Goal: Contribute content

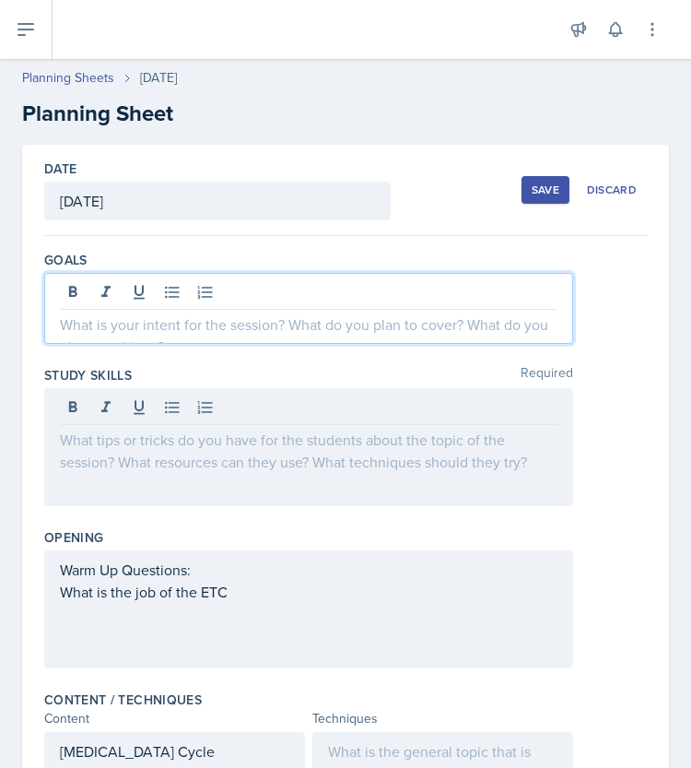
click at [296, 290] on div at bounding box center [308, 308] width 529 height 71
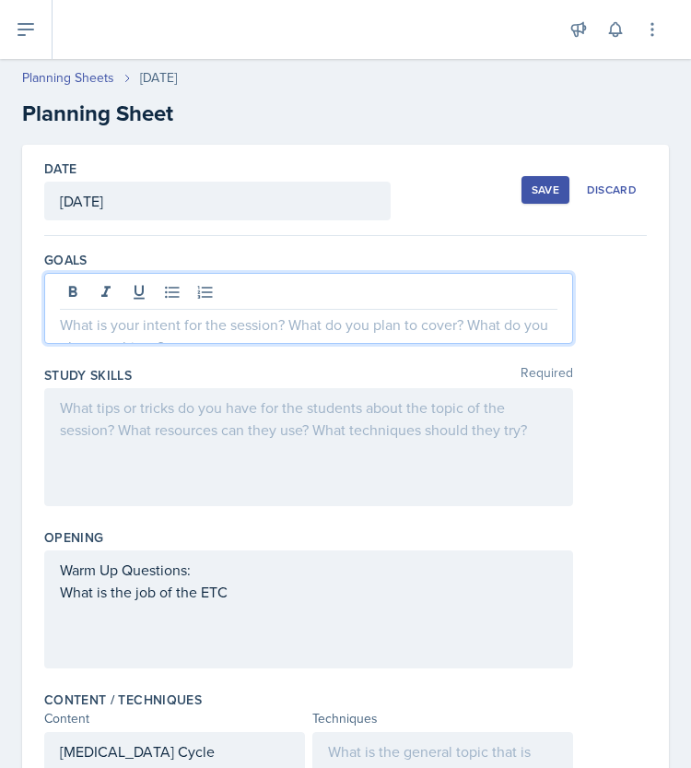
click at [250, 320] on p at bounding box center [309, 324] width 498 height 22
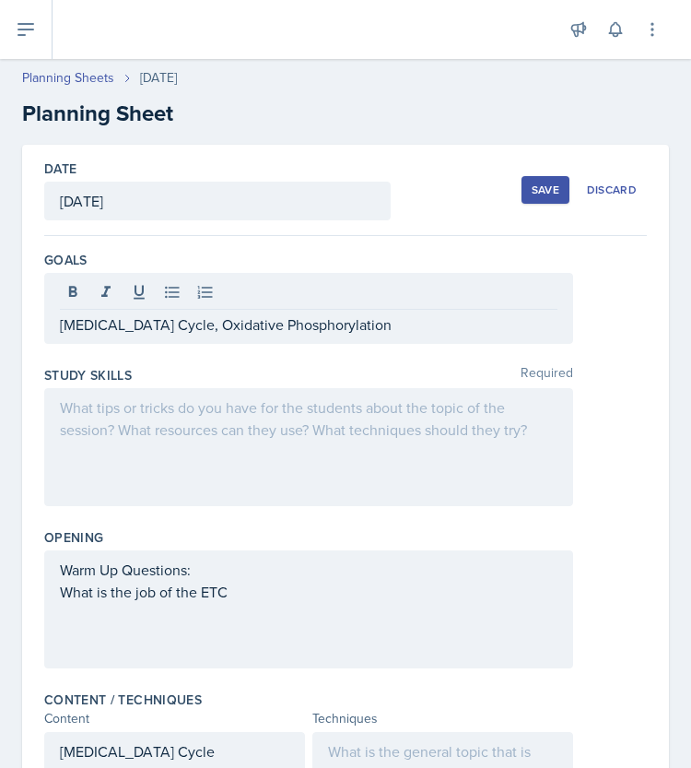
click at [56, 325] on div "[MEDICAL_DATA] Cycle, Oxidative Phosphorylation" at bounding box center [308, 308] width 529 height 71
click at [58, 325] on div "[MEDICAL_DATA] Cycle, Oxidative Phosphorylation" at bounding box center [308, 308] width 529 height 71
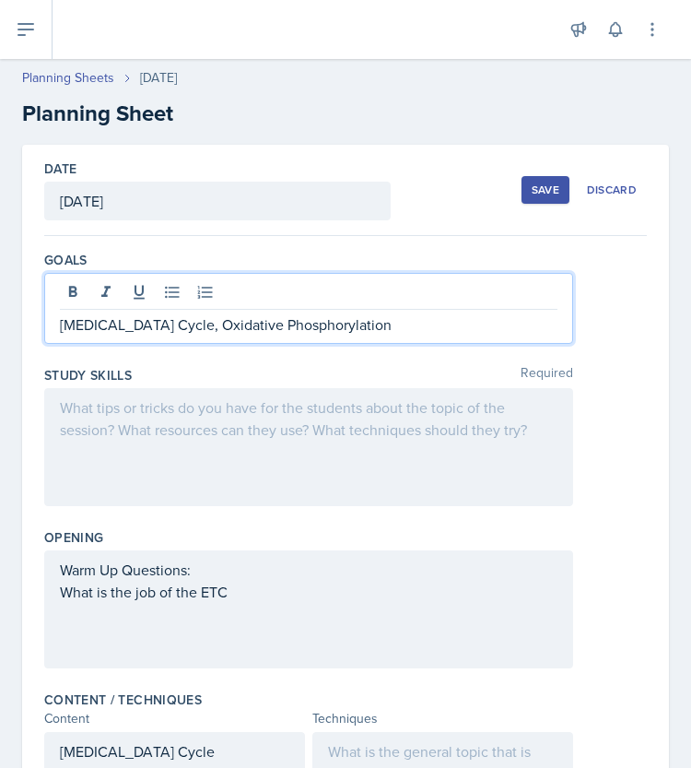
click at [66, 329] on p "[MEDICAL_DATA] Cycle, Oxidative Phosphorylation" at bounding box center [309, 324] width 498 height 22
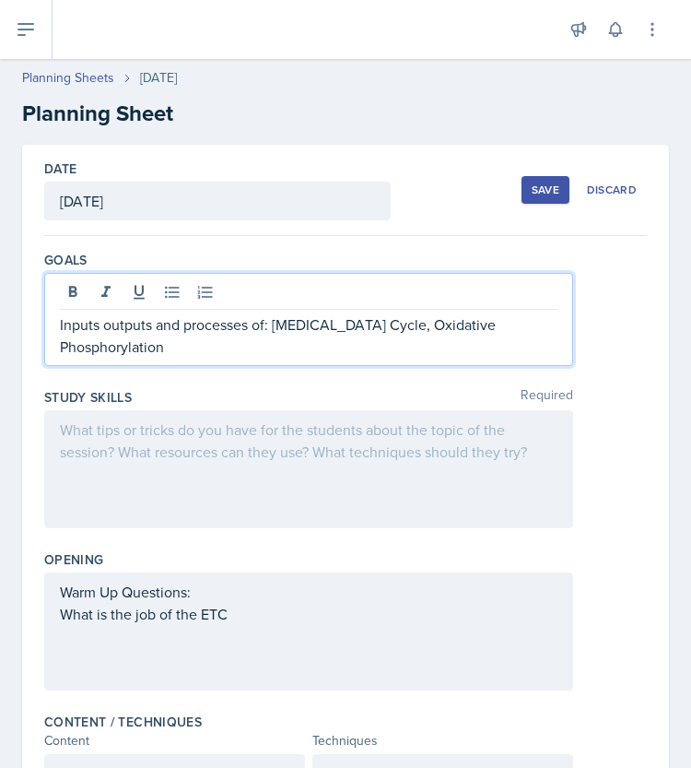
click at [315, 355] on p "Inputs outputs and processes of: [MEDICAL_DATA] Cycle, Oxidative Phosphorylation" at bounding box center [309, 335] width 498 height 44
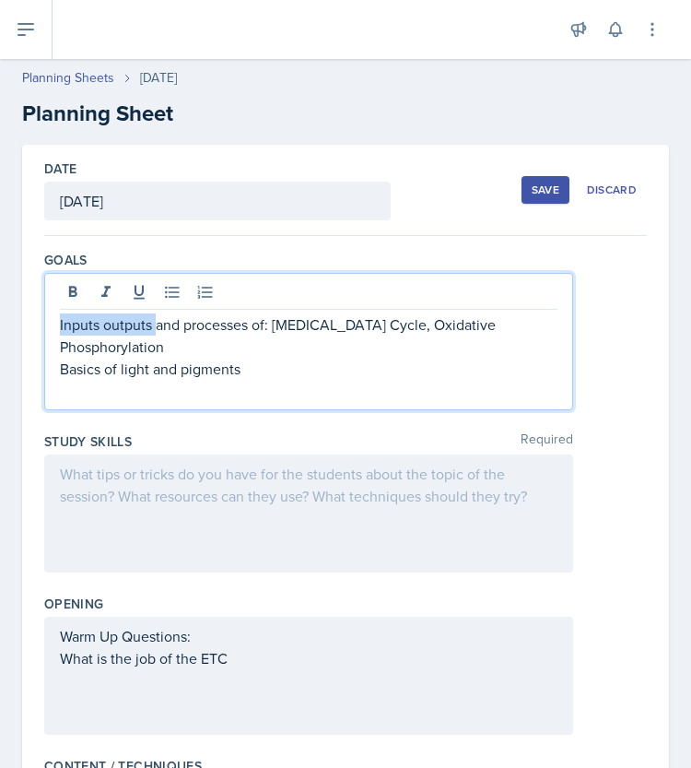
drag, startPoint x: 155, startPoint y: 323, endPoint x: 31, endPoint y: 329, distance: 123.6
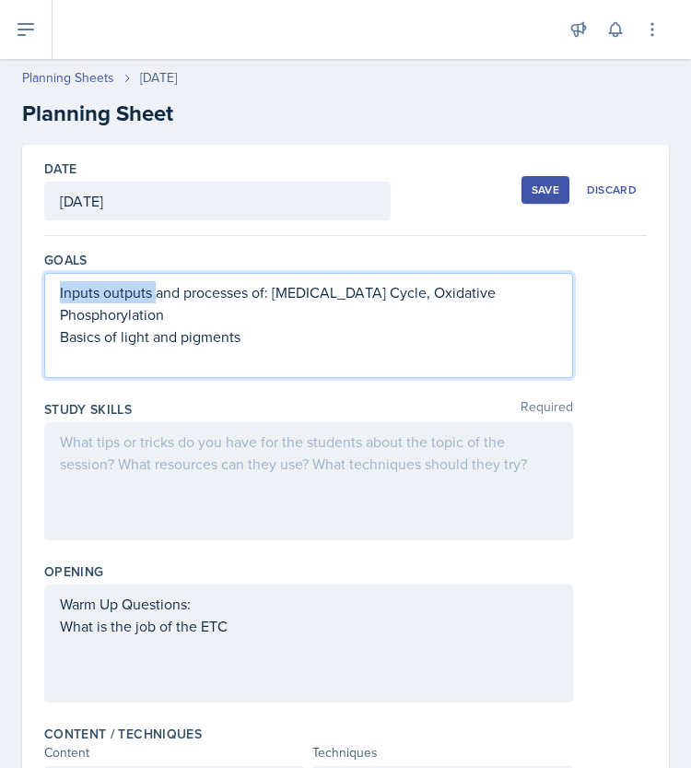
copy p "Inputs outputs"
click at [77, 360] on p at bounding box center [309, 358] width 498 height 22
click at [102, 361] on p "Inputs outputs" at bounding box center [309, 358] width 498 height 22
click at [204, 353] on p "Inputs and outputs" at bounding box center [309, 358] width 498 height 22
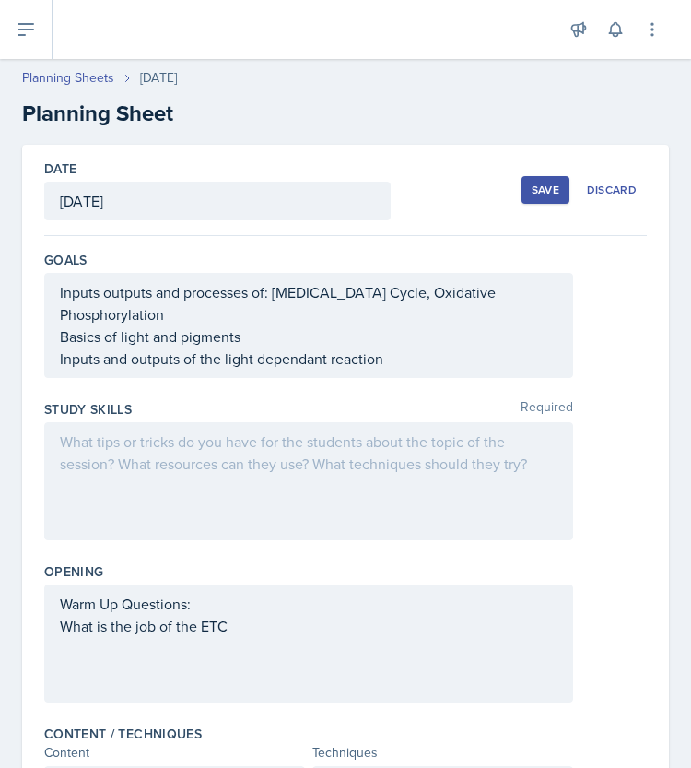
click at [190, 463] on div at bounding box center [308, 481] width 529 height 118
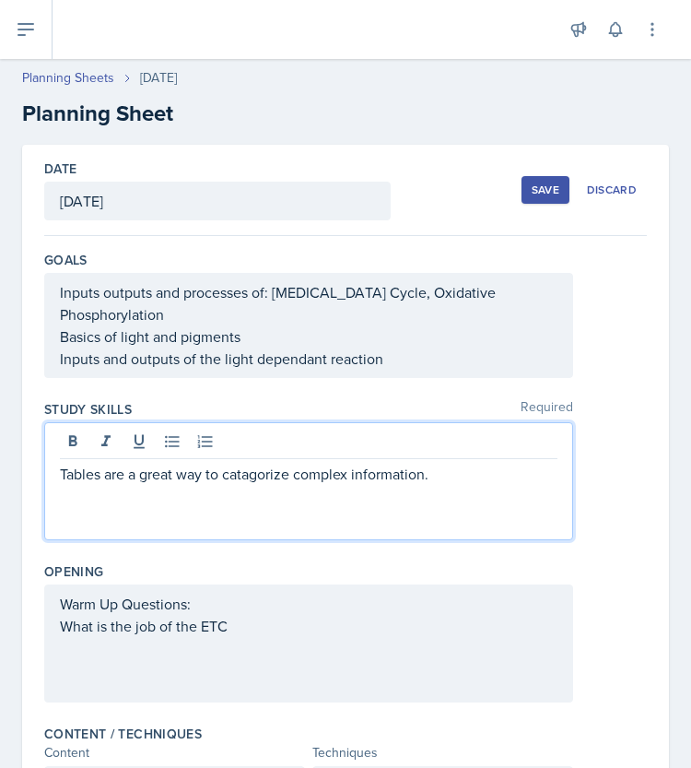
click at [255, 475] on p "Tables are a great way to catagorize complex information." at bounding box center [309, 474] width 498 height 22
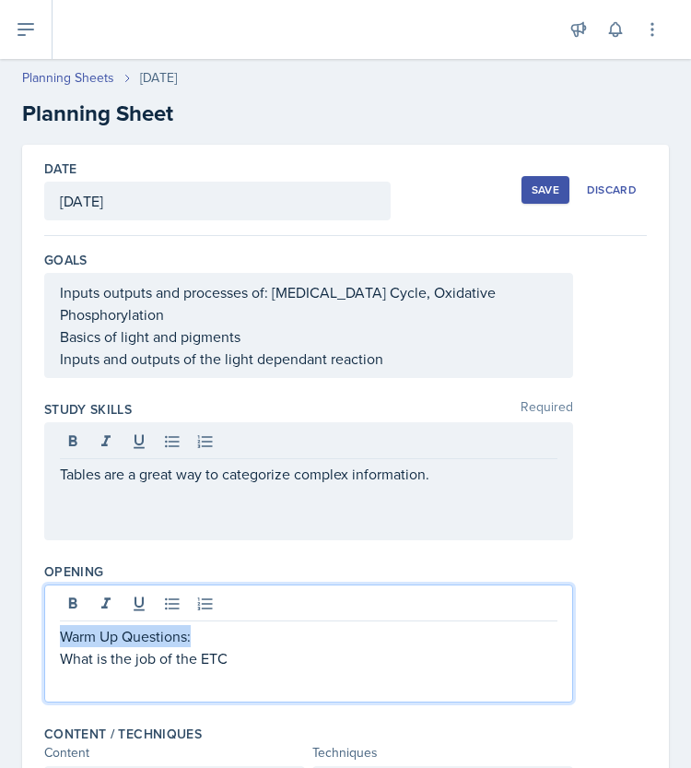
drag, startPoint x: 238, startPoint y: 626, endPoint x: -2, endPoint y: 621, distance: 239.6
click at [0, 621] on html "SI Documents Leader Dashboard Calendar Profile Documents Planning Sheets Observ…" at bounding box center [345, 384] width 691 height 768
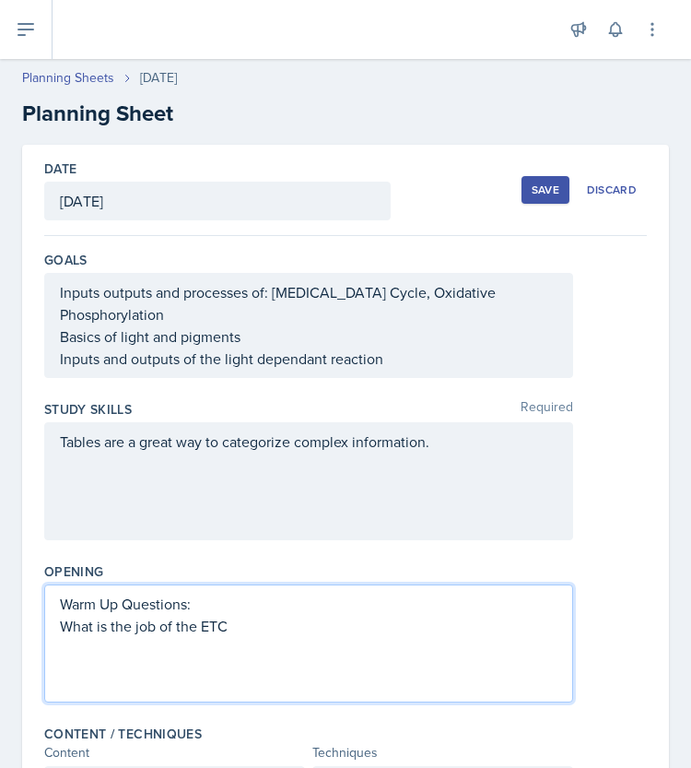
click at [296, 615] on p "What is the job of the ETC" at bounding box center [309, 626] width 498 height 22
drag, startPoint x: 296, startPoint y: 615, endPoint x: 65, endPoint y: 628, distance: 230.8
click at [65, 628] on p "What is the job of the ETC" at bounding box center [309, 626] width 498 height 22
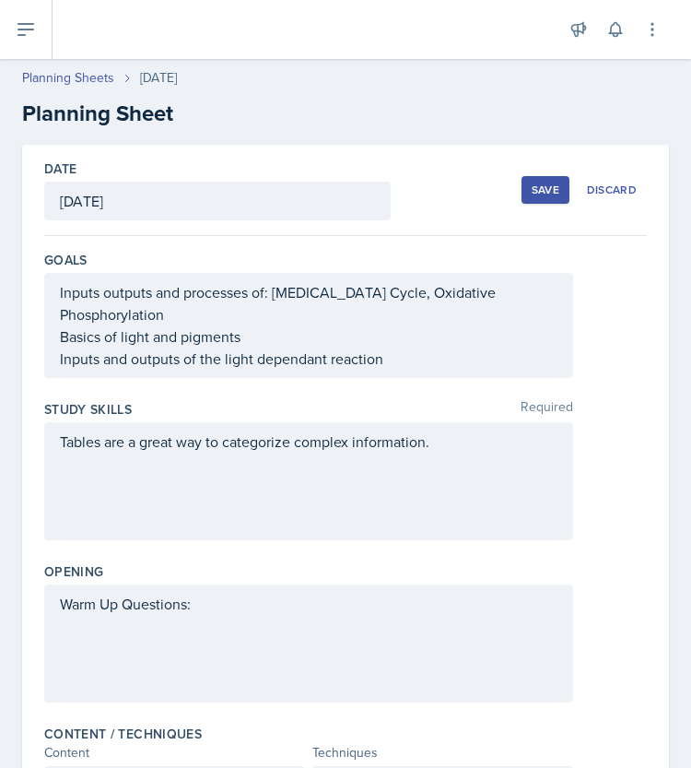
click at [299, 615] on p "Warm Up Questions:" at bounding box center [309, 604] width 498 height 22
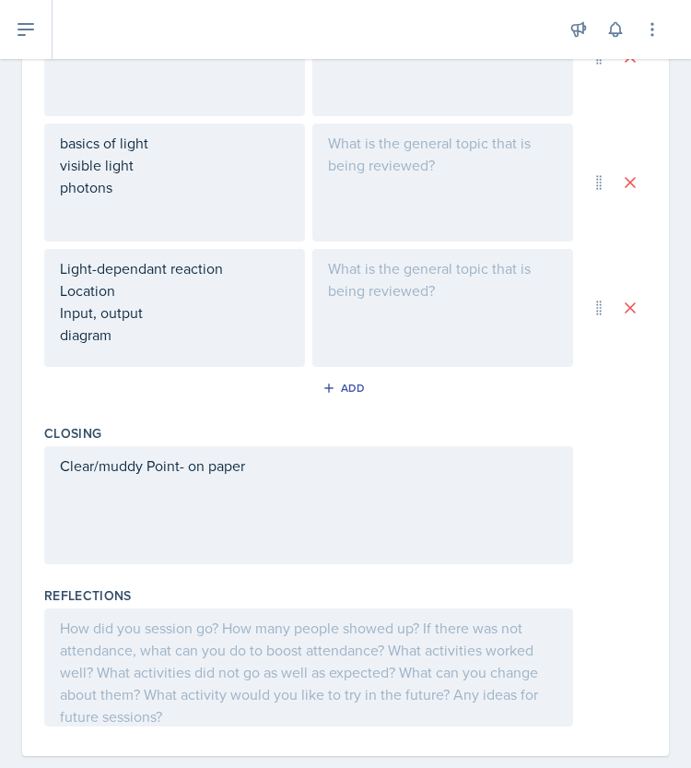
scroll to position [948, 0]
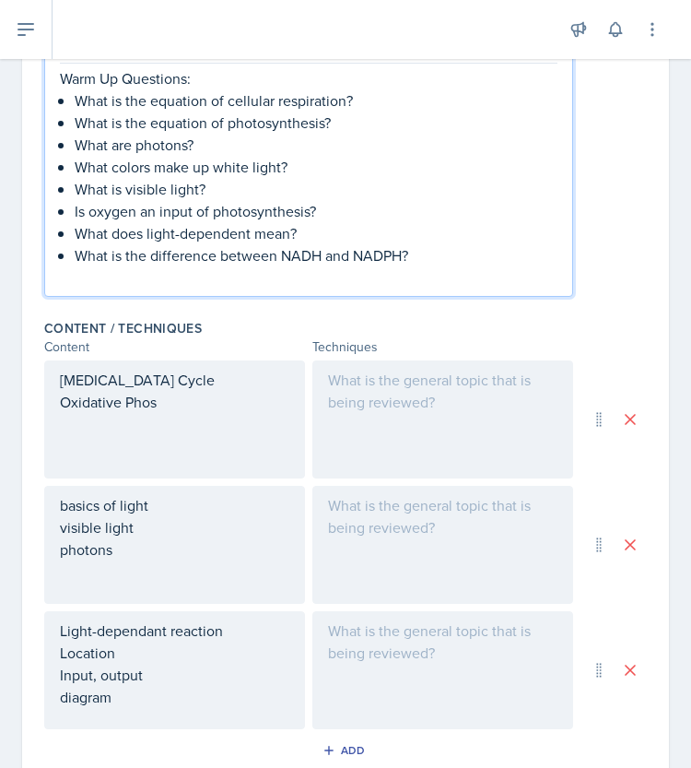
click at [420, 385] on p at bounding box center [442, 380] width 229 height 22
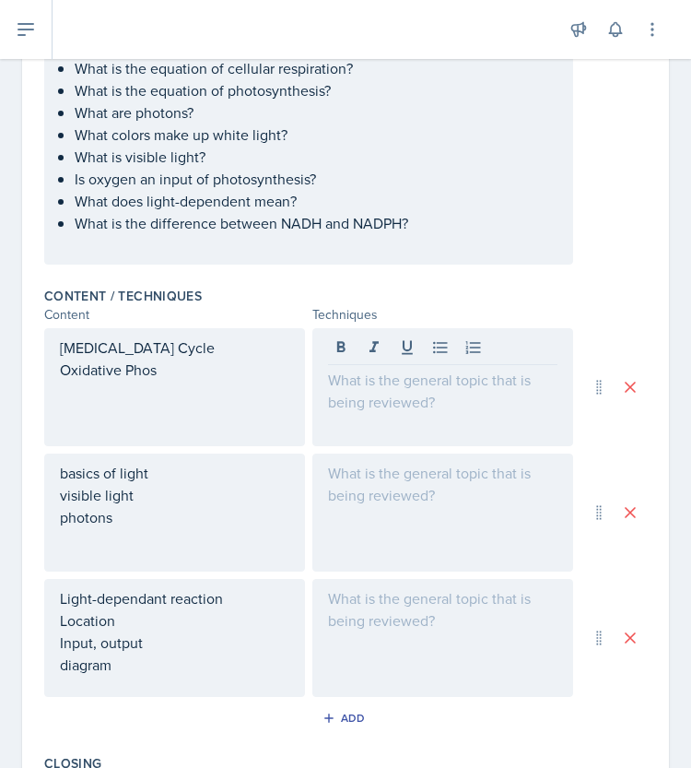
click at [299, 627] on div "Light-dependant reaction Location Input, output diagram" at bounding box center [308, 638] width 529 height 118
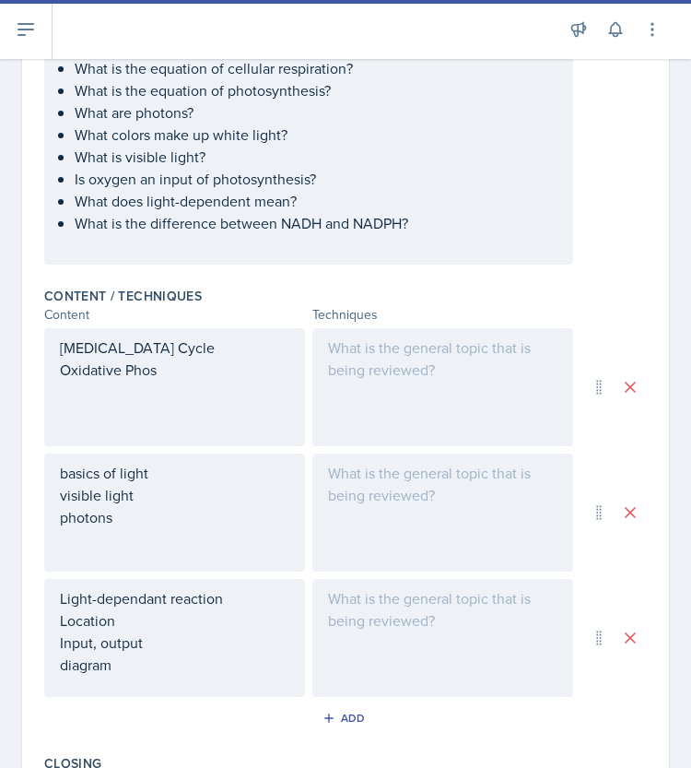
click at [450, 372] on div at bounding box center [442, 387] width 261 height 118
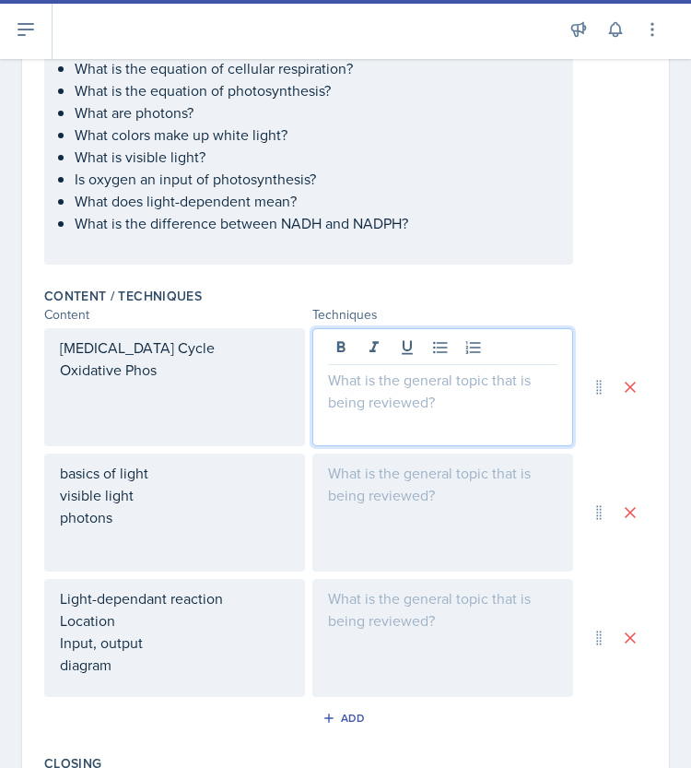
scroll to position [590, 0]
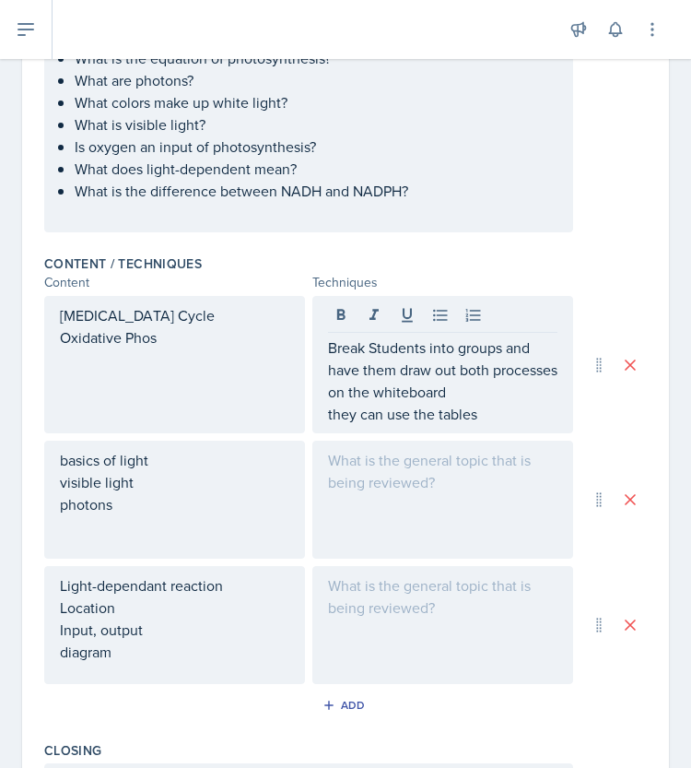
click at [392, 499] on div at bounding box center [442, 499] width 261 height 118
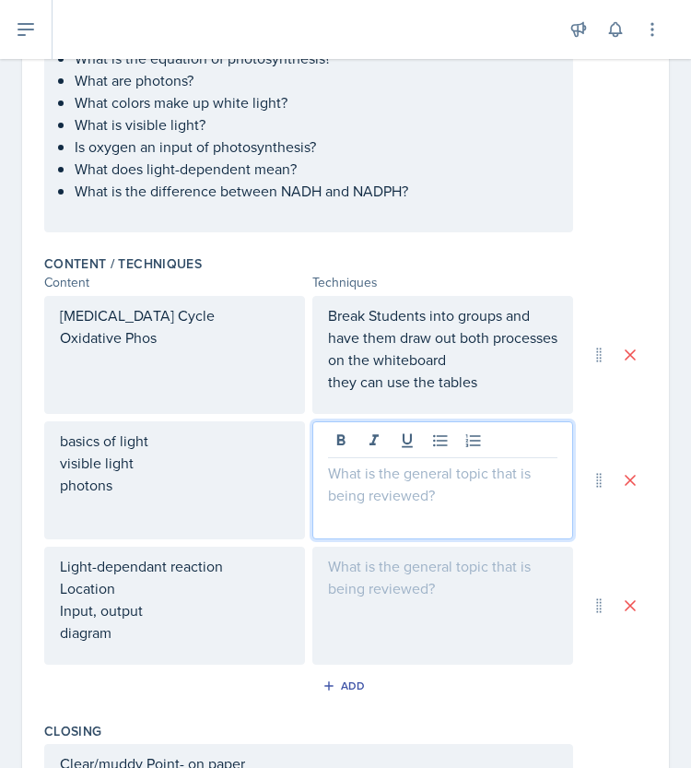
scroll to position [621, 0]
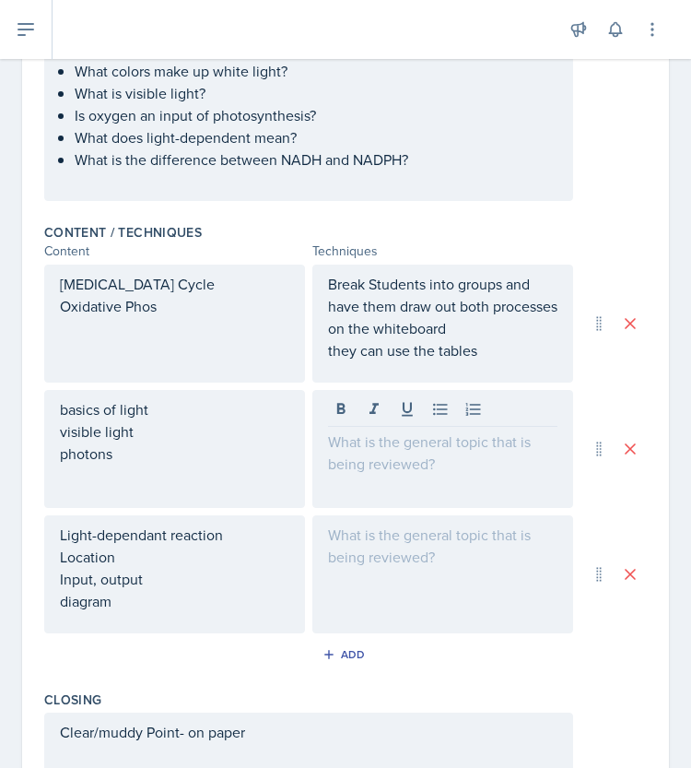
click at [375, 467] on div at bounding box center [442, 449] width 261 height 118
click at [384, 462] on div at bounding box center [442, 449] width 261 height 118
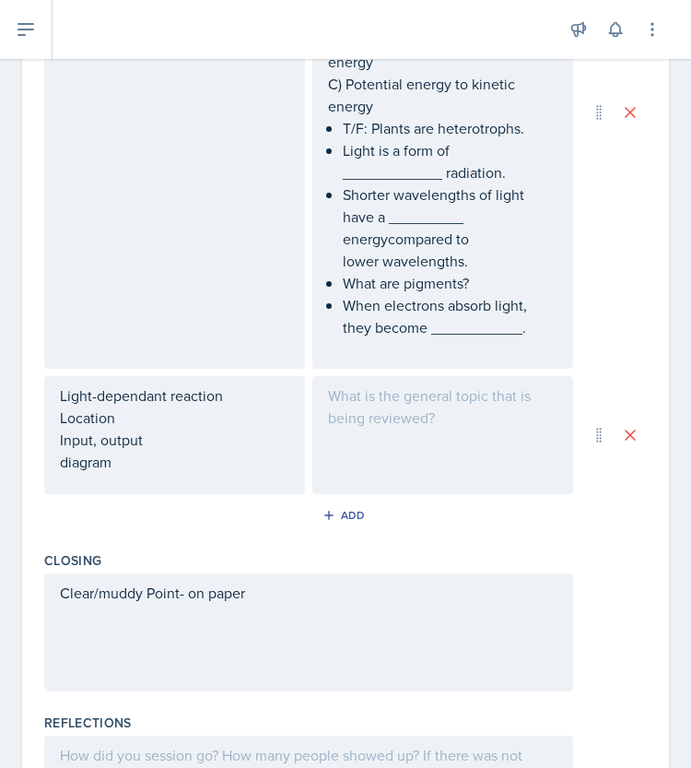
scroll to position [1165, 0]
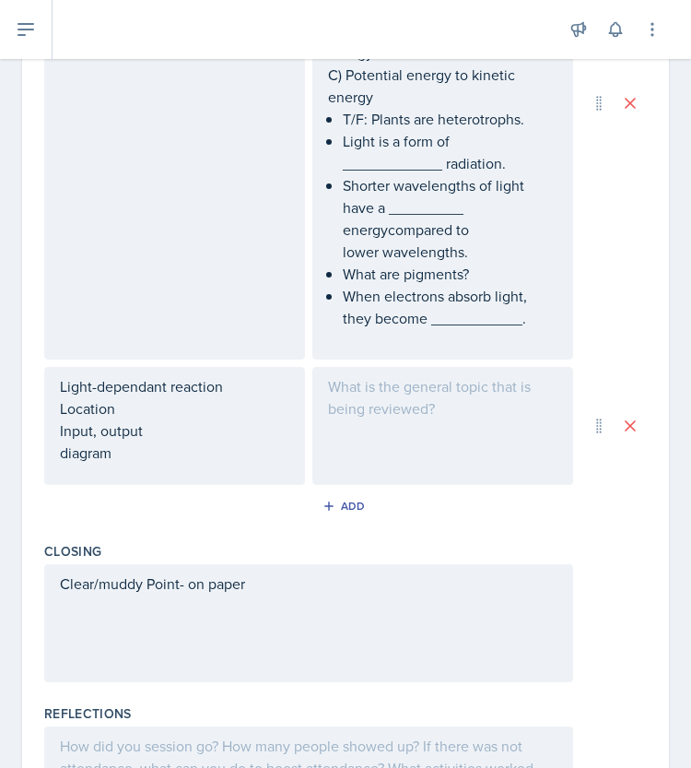
click at [407, 434] on div at bounding box center [442, 426] width 261 height 118
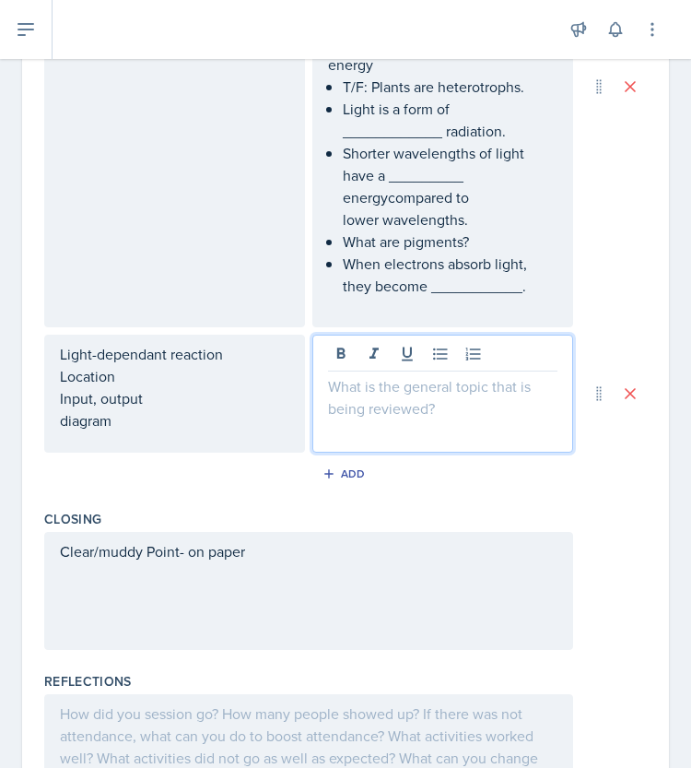
scroll to position [1197, 0]
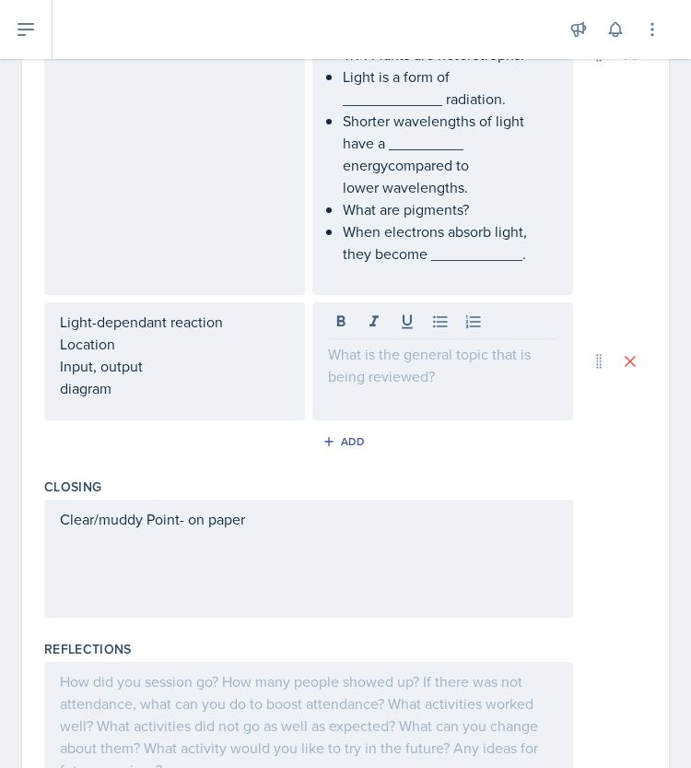
click at [346, 374] on div at bounding box center [442, 361] width 261 height 118
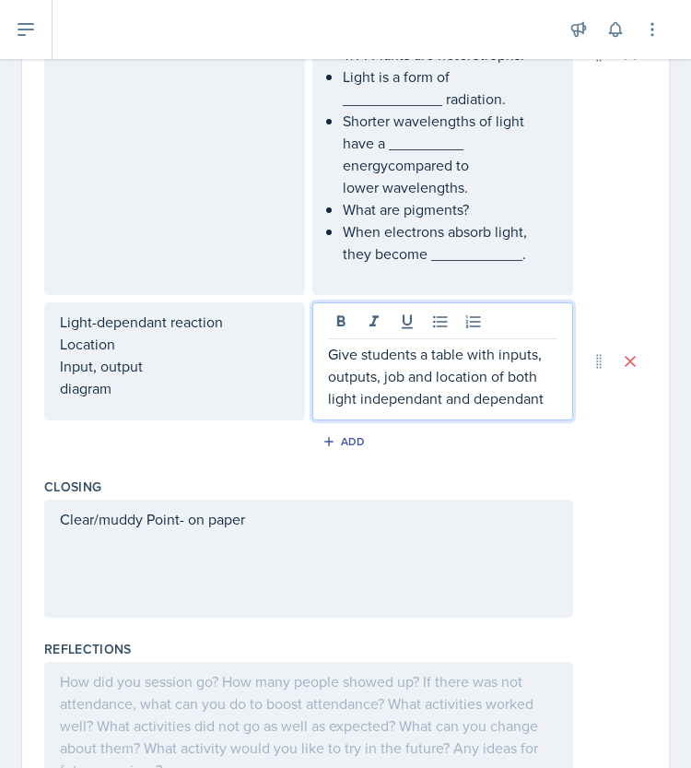
click at [469, 399] on p "Give students a table with inputs, outputs, job and location of both light inde…" at bounding box center [442, 376] width 229 height 66
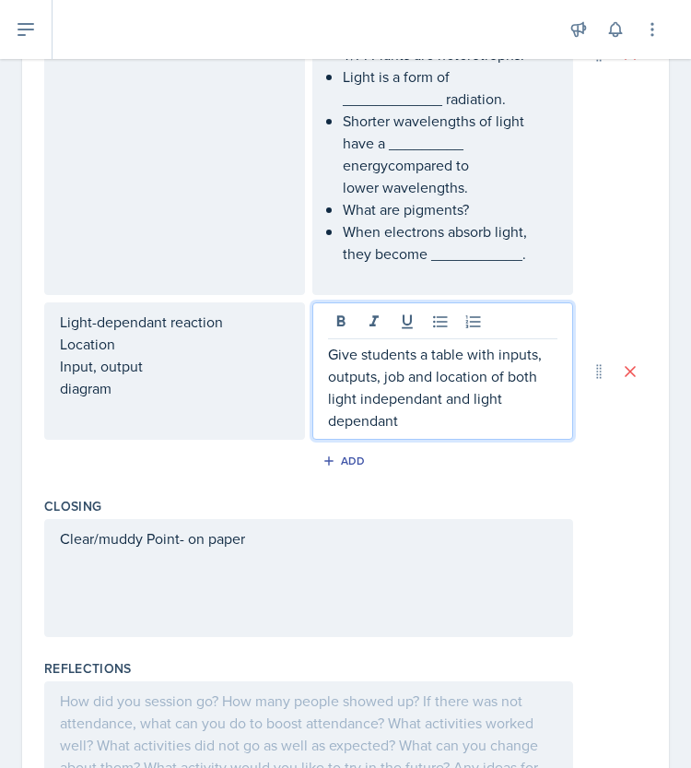
click at [434, 408] on p "Give students a table with inputs, outputs, job and location of both light inde…" at bounding box center [442, 387] width 229 height 88
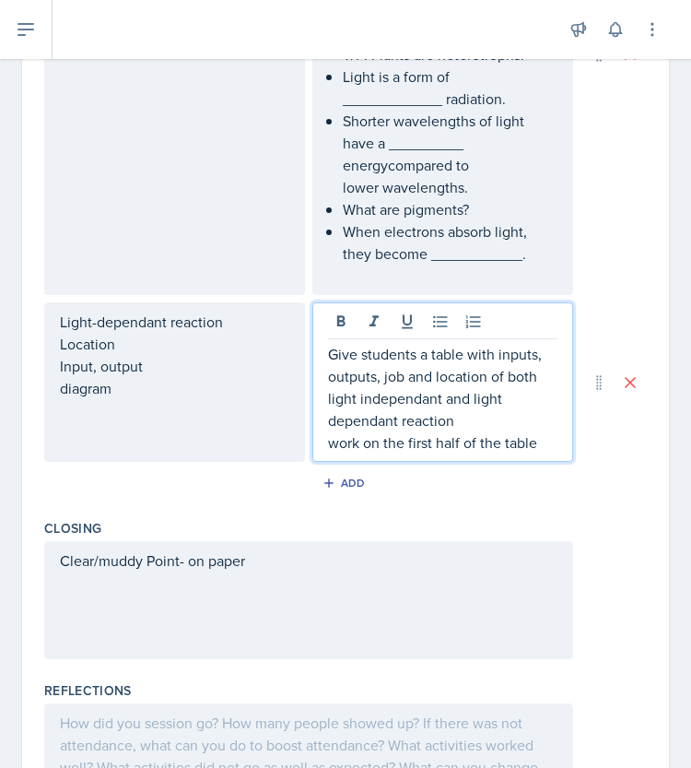
click at [398, 400] on p "Give students a table with inputs, outputs, job and location of both light inde…" at bounding box center [442, 387] width 229 height 88
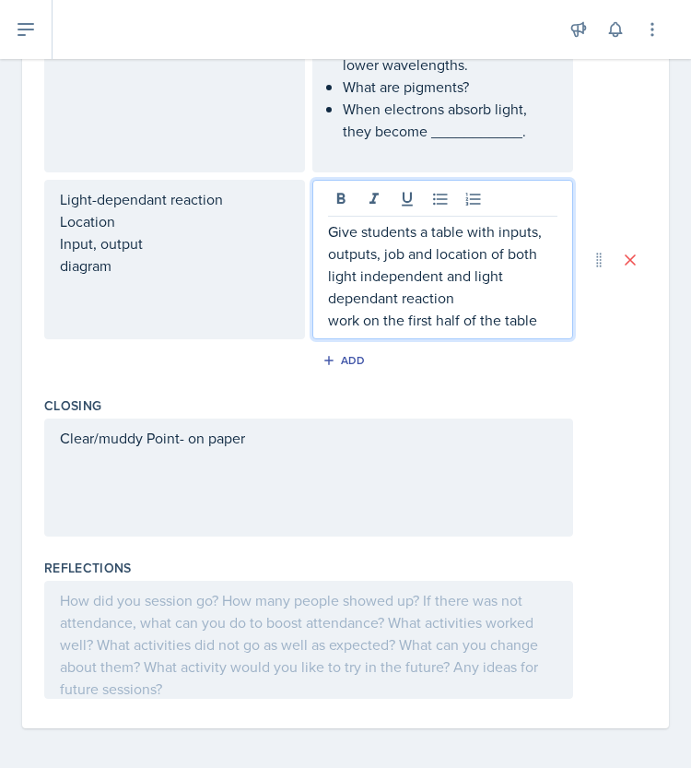
click at [197, 603] on div at bounding box center [308, 640] width 529 height 118
